Goal: Transaction & Acquisition: Purchase product/service

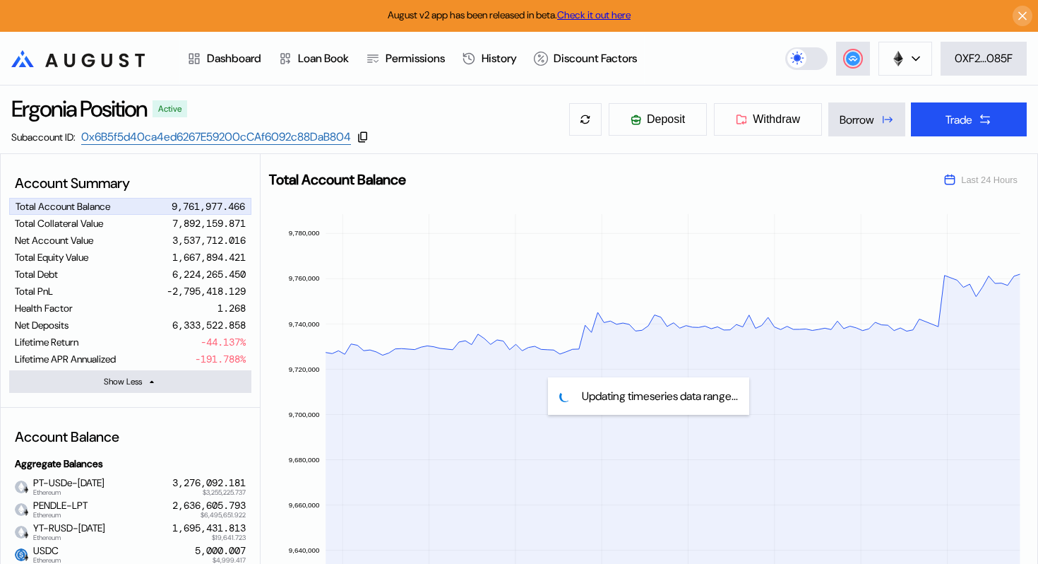
select select "*"
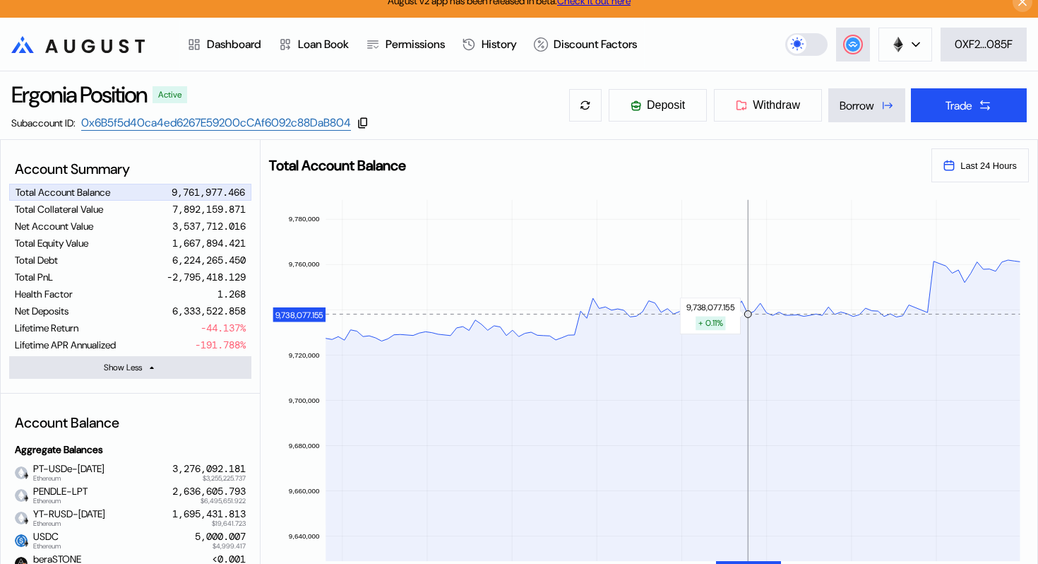
scroll to position [13, 0]
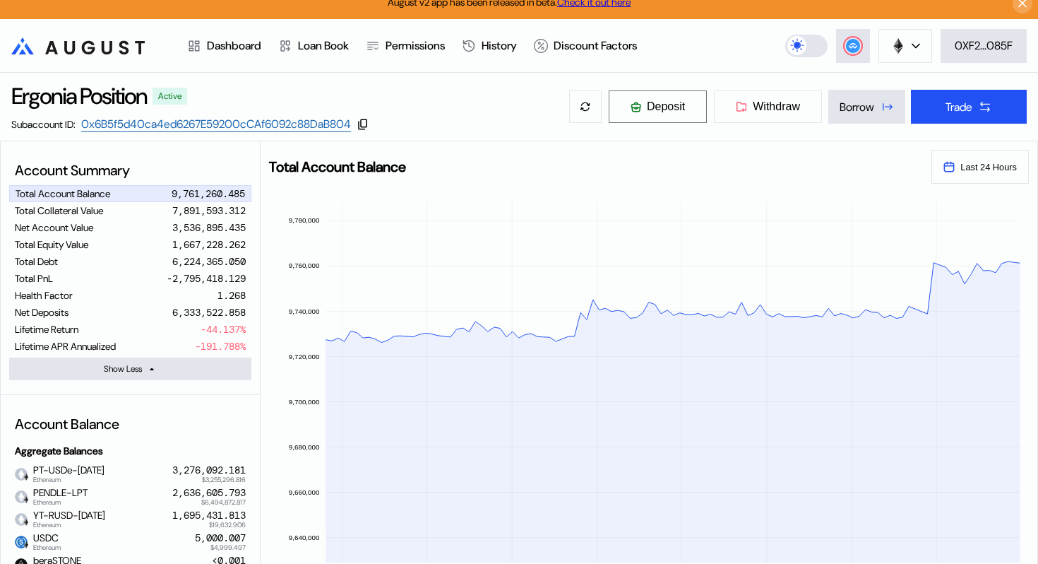
click at [647, 103] on span "Deposit" at bounding box center [666, 106] width 38 height 13
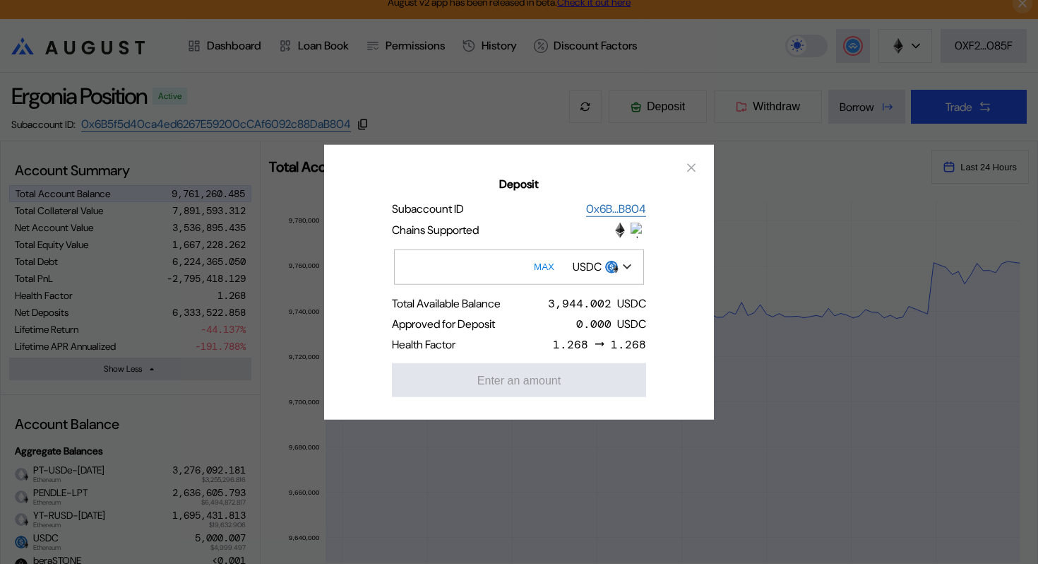
click at [739, 213] on div "Deposit Subaccount ID 0x6B...B804 Chains Supported MAX USDC Total Available Bal…" at bounding box center [519, 282] width 1038 height 564
click at [694, 168] on icon "close modal" at bounding box center [692, 167] width 14 height 15
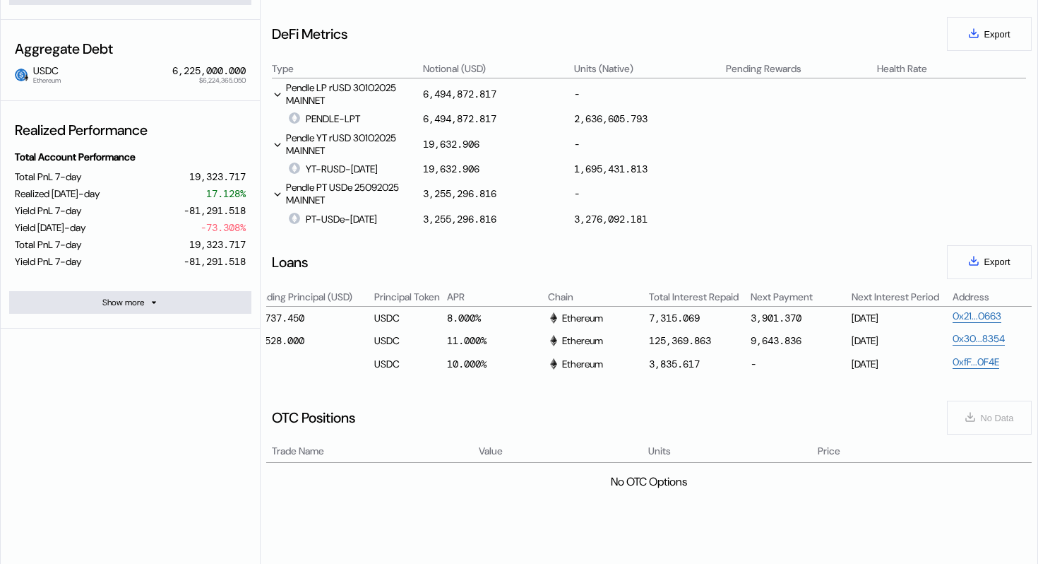
scroll to position [613, 0]
drag, startPoint x: 807, startPoint y: 317, endPoint x: 750, endPoint y: 316, distance: 57.2
click at [751, 316] on div "3,901.370" at bounding box center [800, 316] width 99 height 17
copy div "3,901.370"
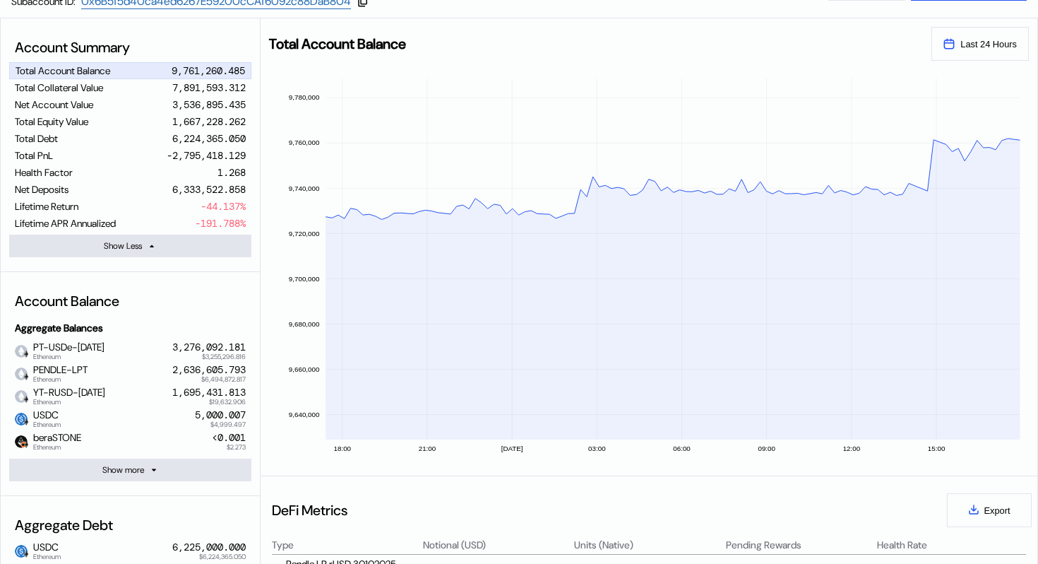
scroll to position [0, 0]
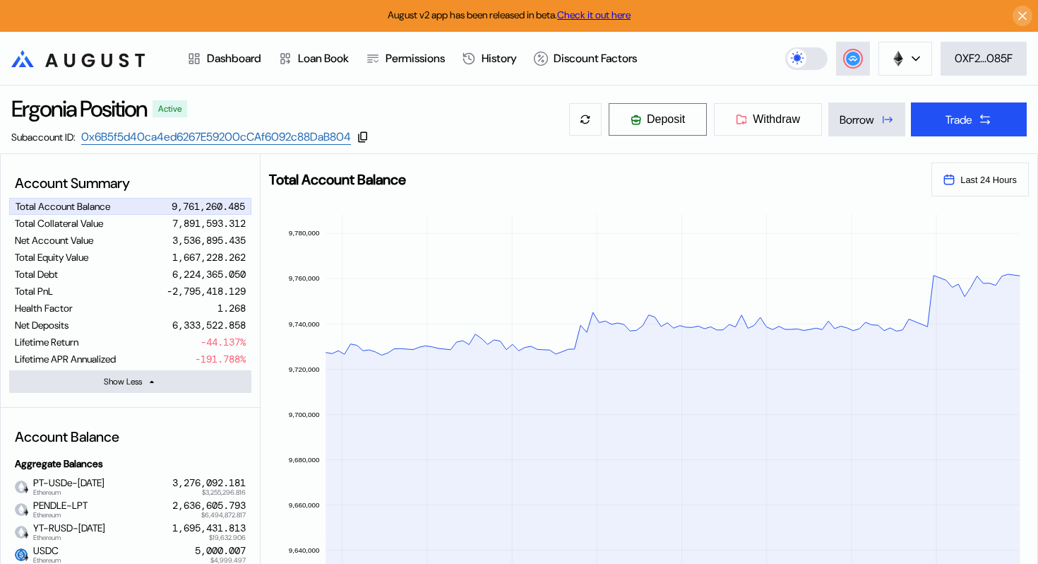
click at [664, 119] on span "Deposit" at bounding box center [666, 119] width 38 height 13
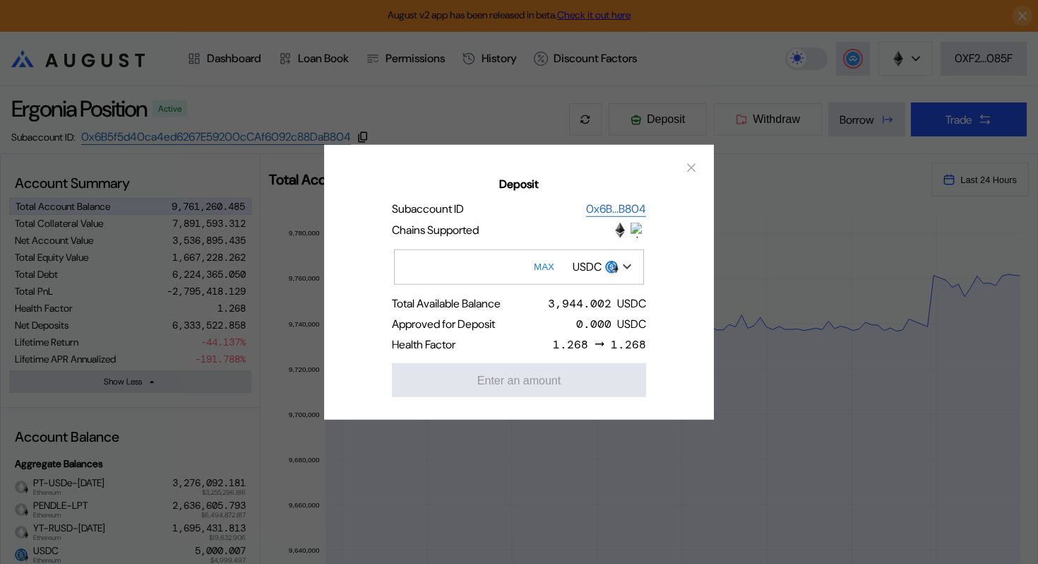
click at [520, 273] on input "Deposit" at bounding box center [519, 266] width 250 height 35
paste input "********"
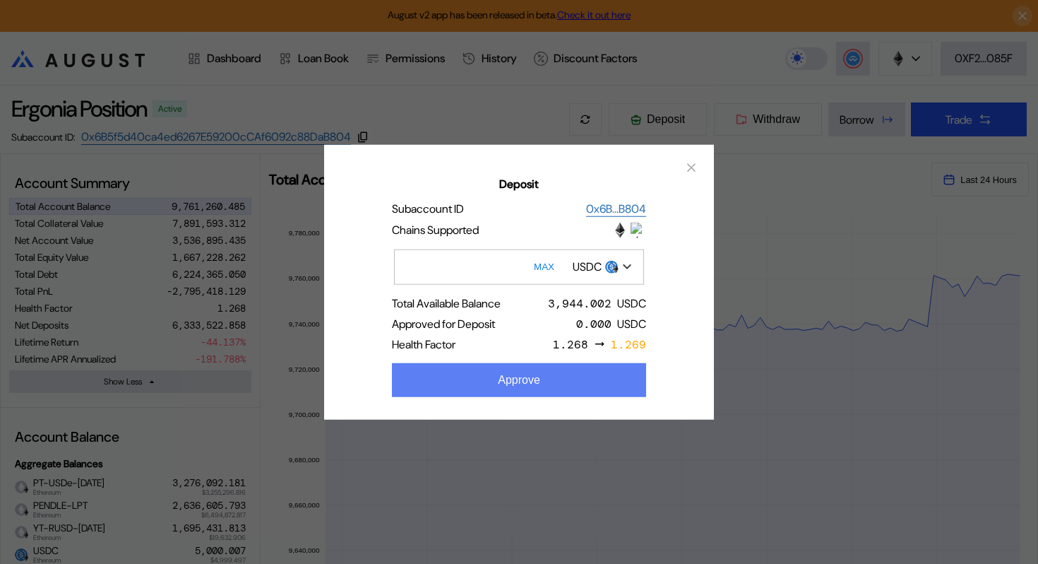
type input "********"
click at [572, 371] on button "Approve" at bounding box center [519, 379] width 254 height 34
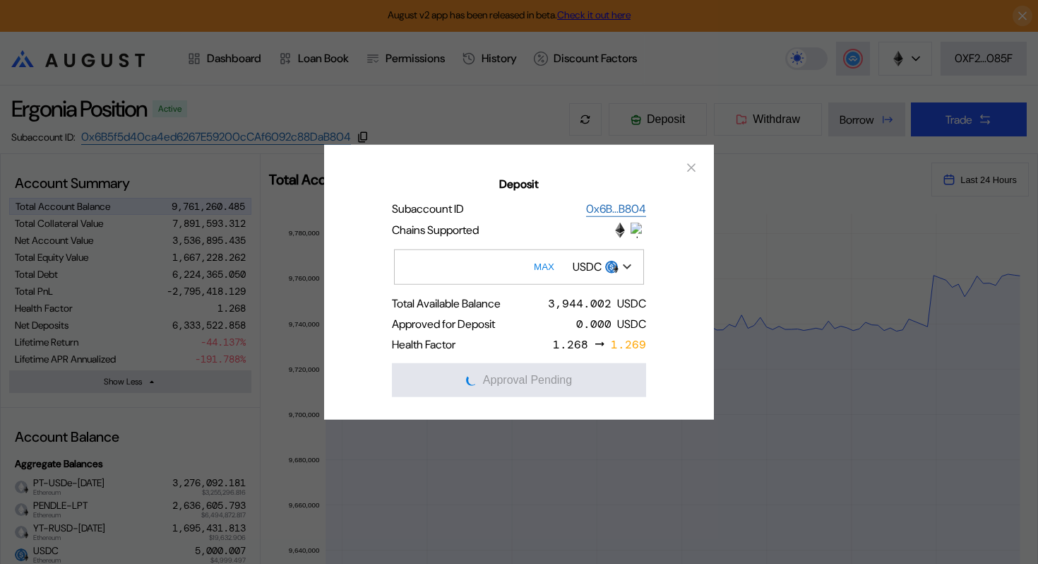
click at [458, 268] on input "********" at bounding box center [519, 266] width 250 height 35
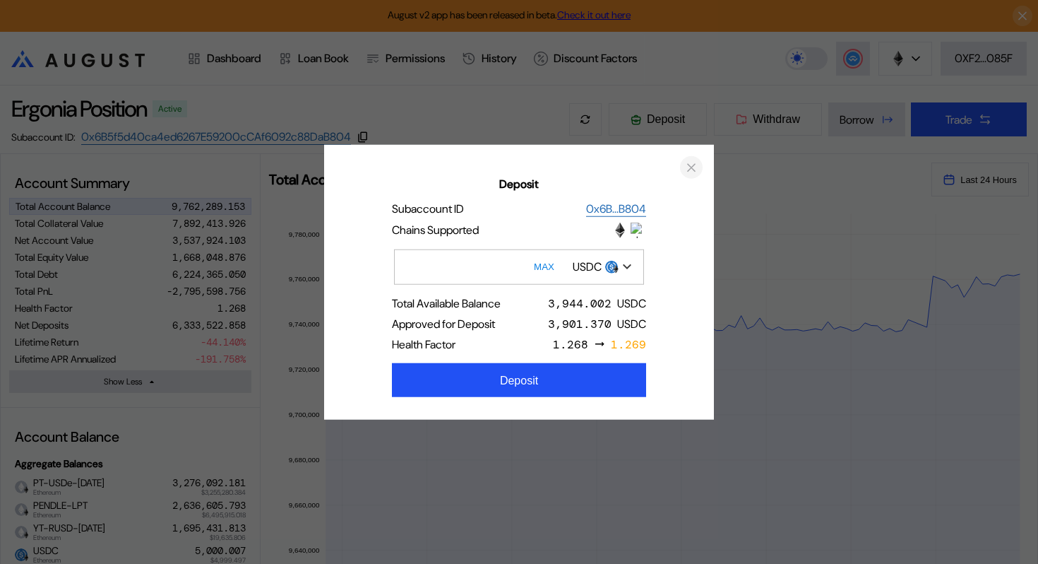
click at [692, 167] on icon "close modal" at bounding box center [691, 167] width 7 height 7
